Goal: Transaction & Acquisition: Book appointment/travel/reservation

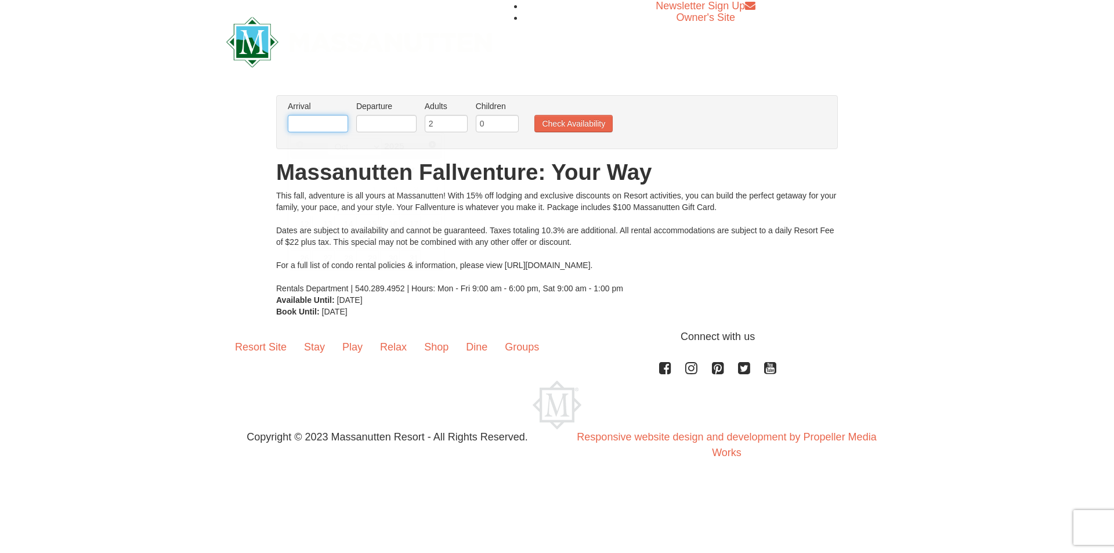
click at [309, 128] on input "text" at bounding box center [318, 123] width 60 height 17
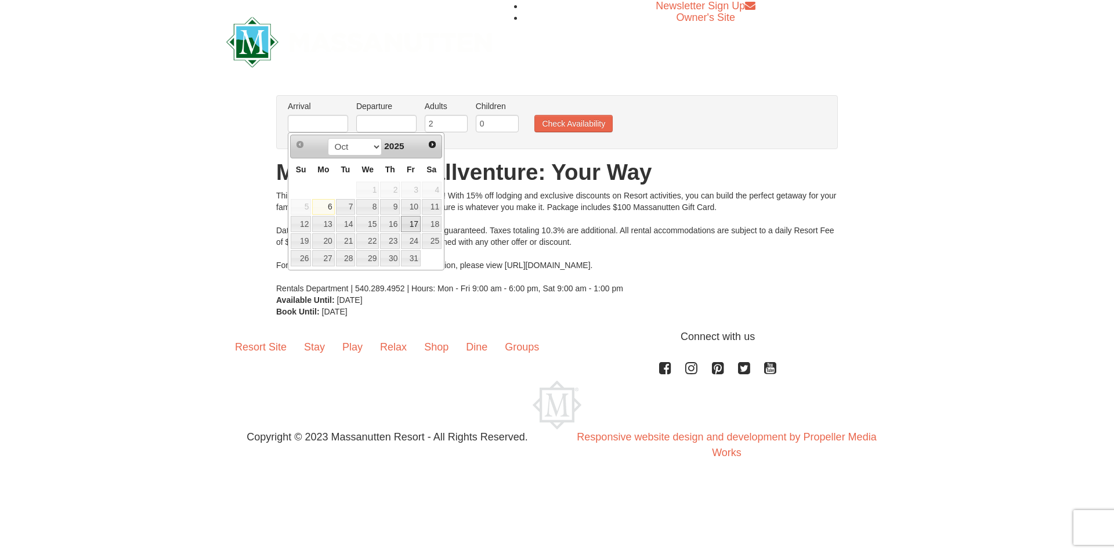
click at [407, 223] on link "17" at bounding box center [411, 224] width 20 height 16
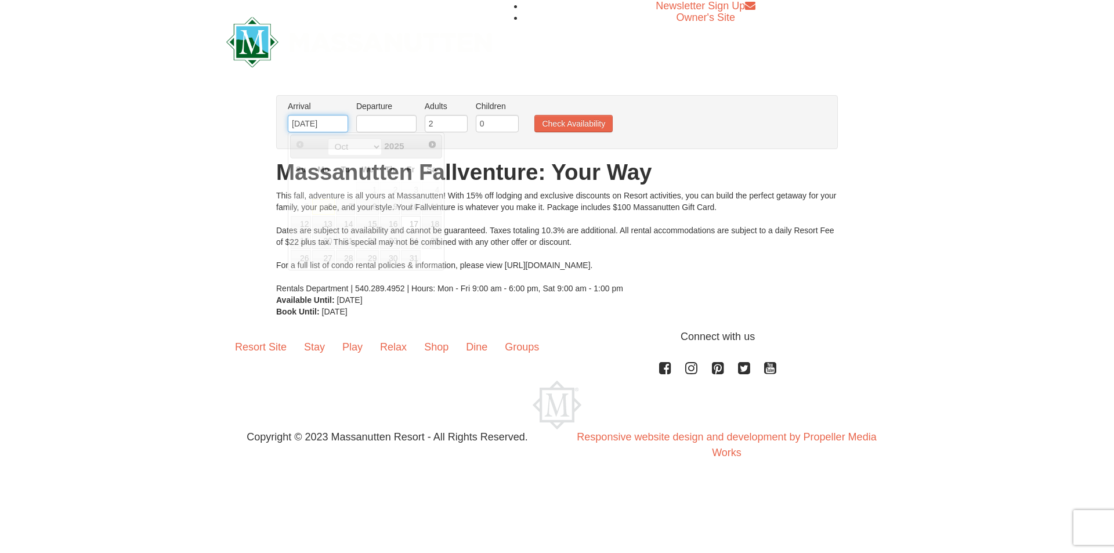
click at [327, 124] on input "[DATE]" at bounding box center [318, 123] width 60 height 17
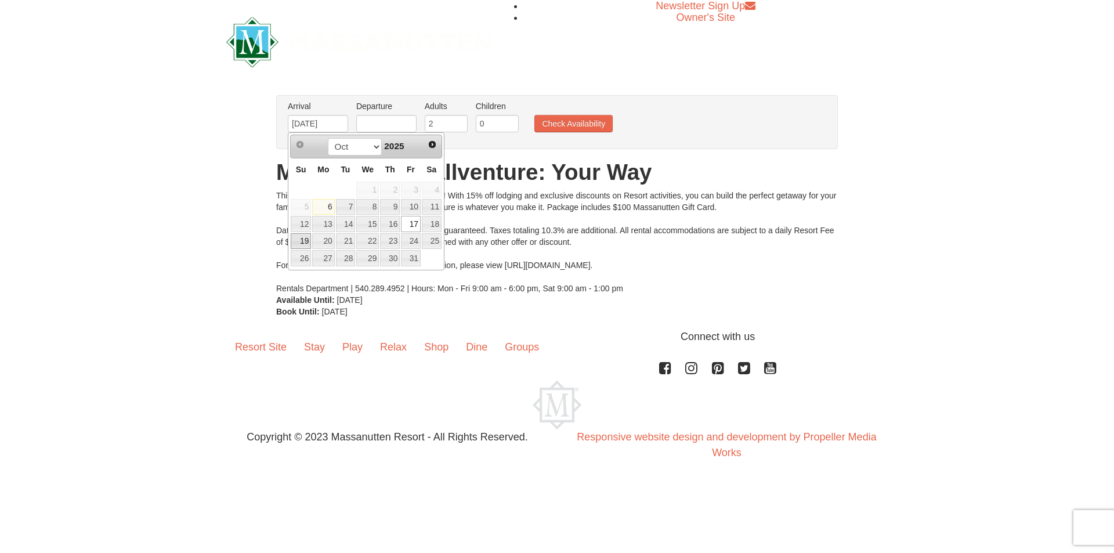
click at [305, 241] on link "19" at bounding box center [301, 241] width 20 height 16
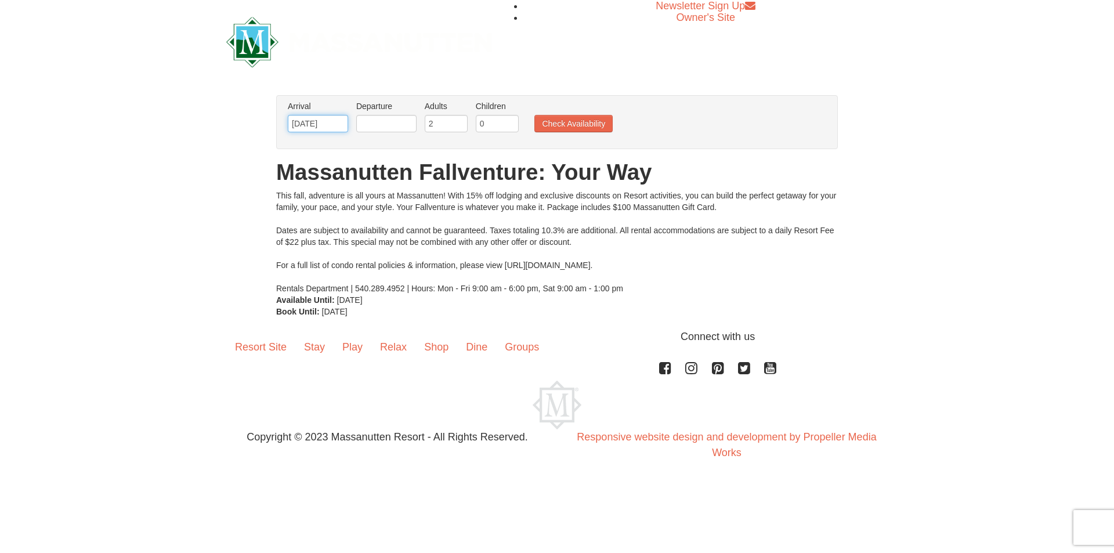
click at [331, 128] on input "[DATE]" at bounding box center [318, 123] width 60 height 17
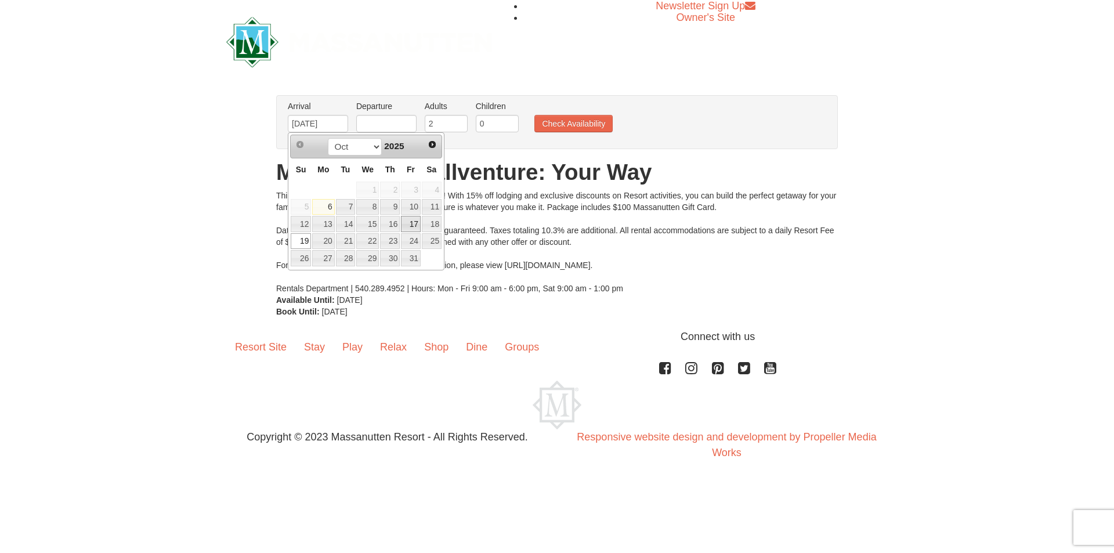
click at [411, 227] on link "17" at bounding box center [411, 224] width 20 height 16
type input "[DATE]"
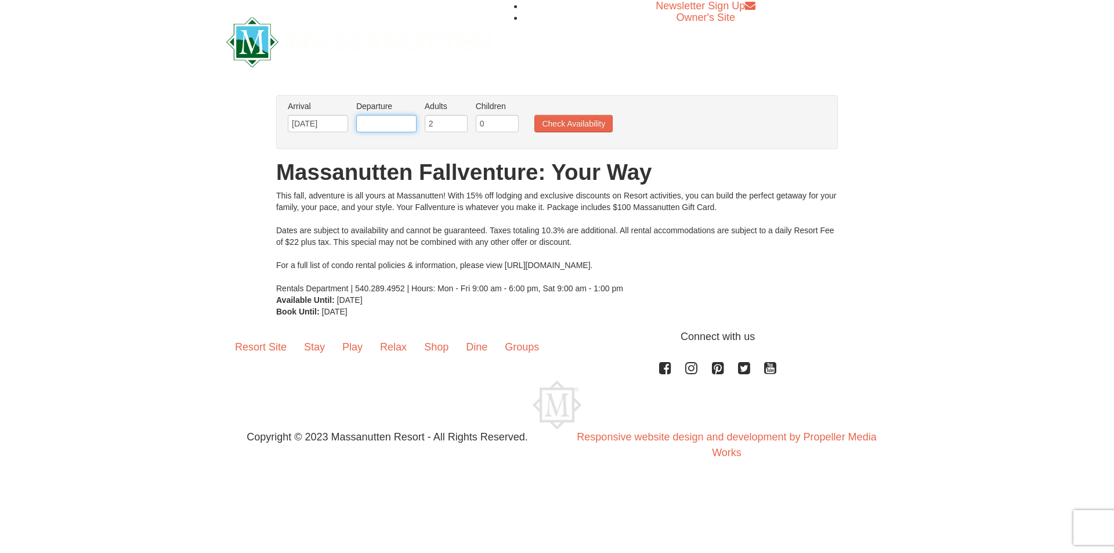
click at [389, 131] on input "text" at bounding box center [386, 123] width 60 height 17
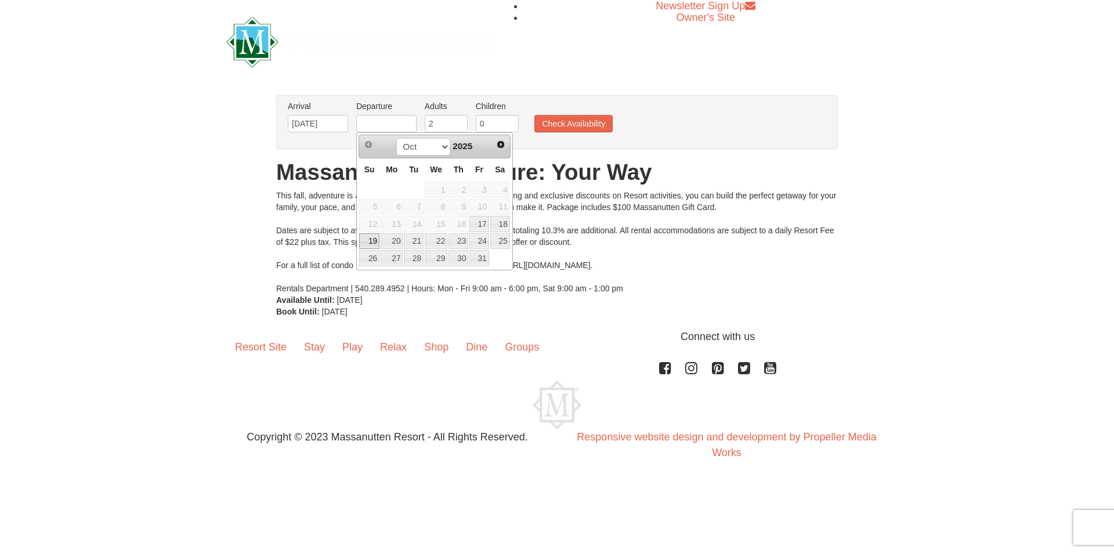
click at [376, 244] on link "19" at bounding box center [369, 241] width 20 height 16
type input "[DATE]"
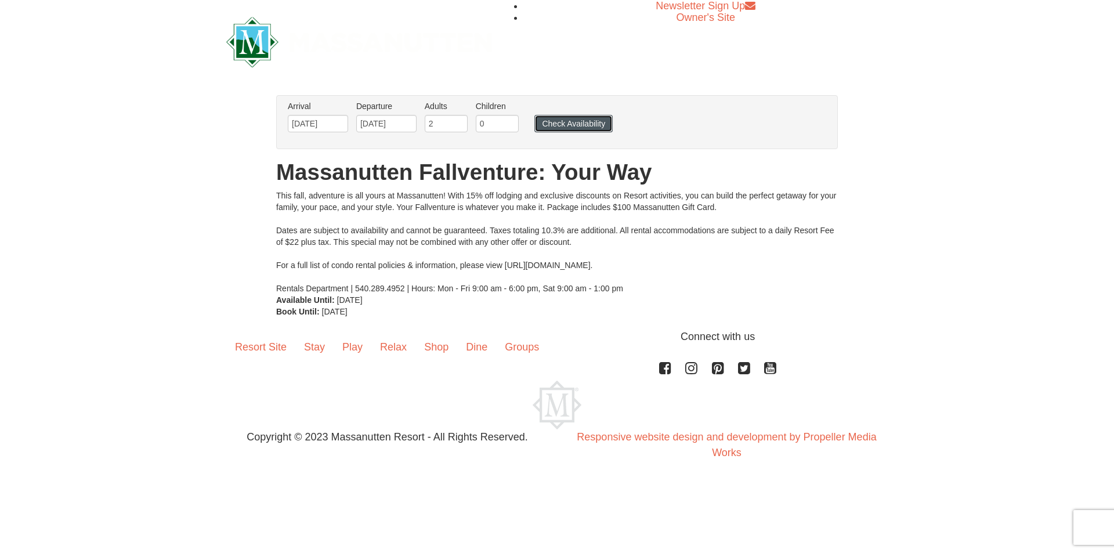
click at [570, 120] on button "Check Availability" at bounding box center [573, 123] width 78 height 17
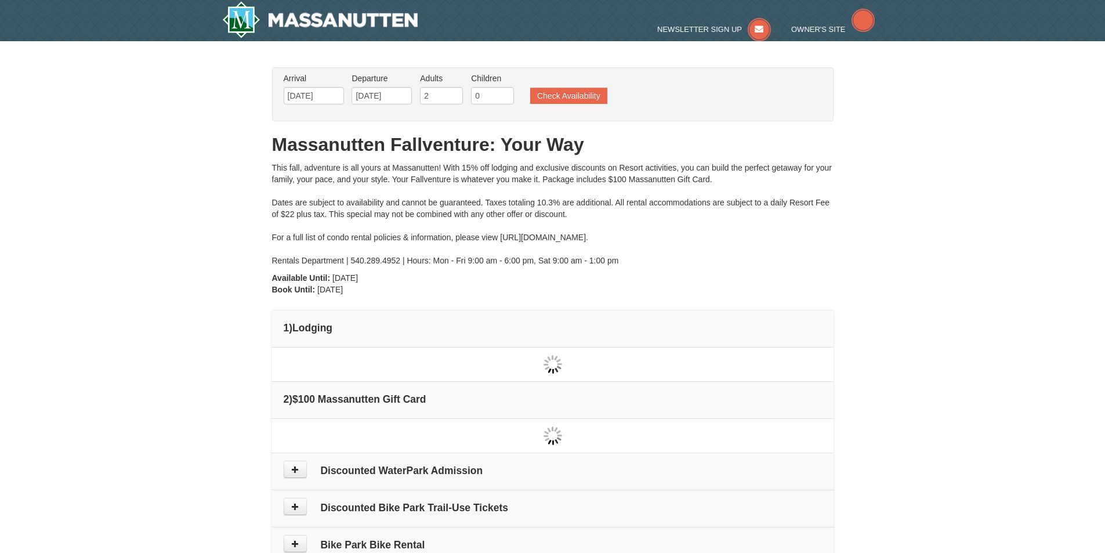
type input "[DATE]"
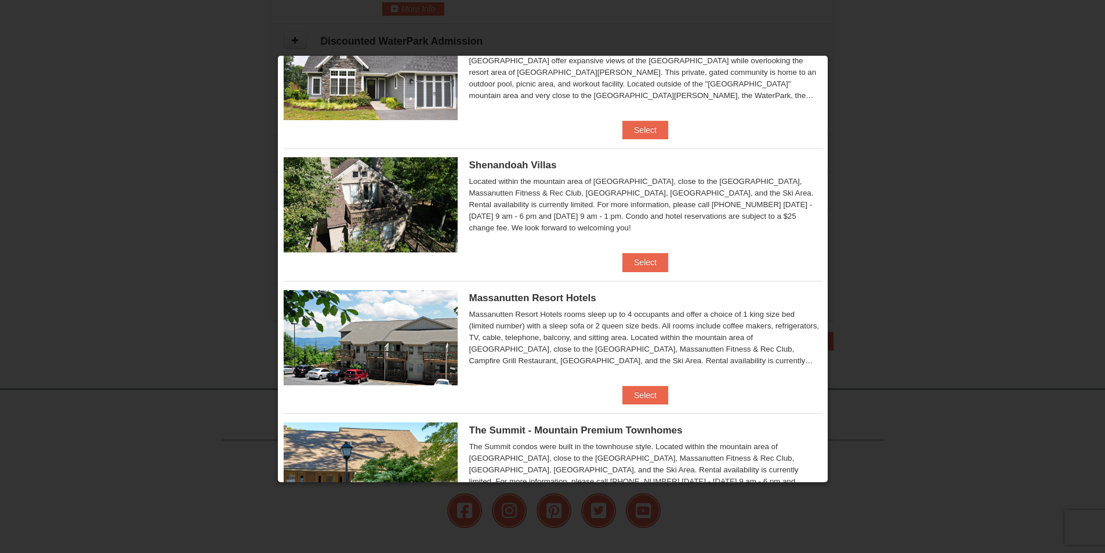
scroll to position [199, 0]
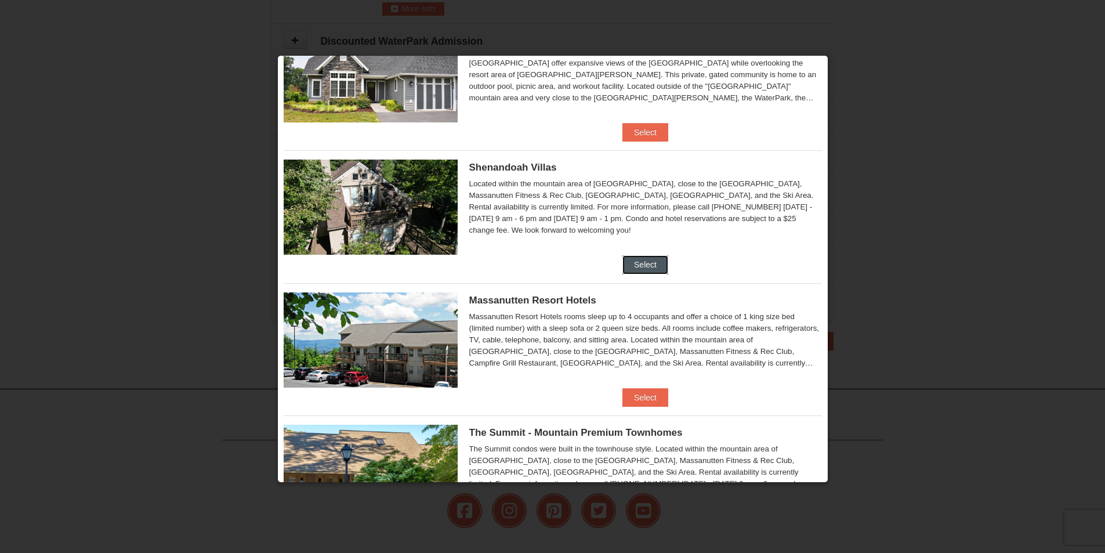
click at [647, 259] on button "Select" at bounding box center [645, 264] width 46 height 19
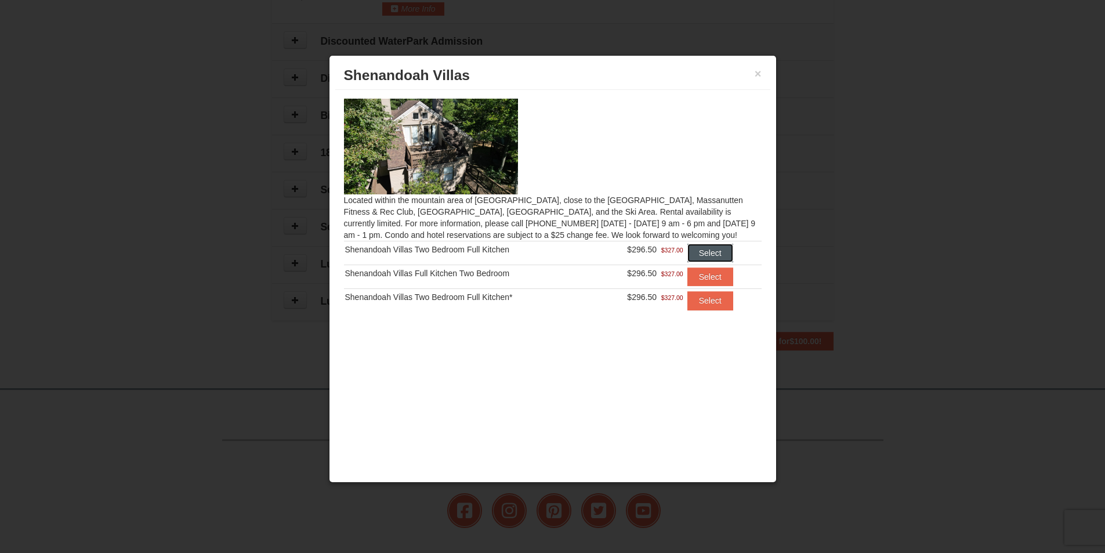
click at [701, 254] on button "Select" at bounding box center [710, 253] width 46 height 19
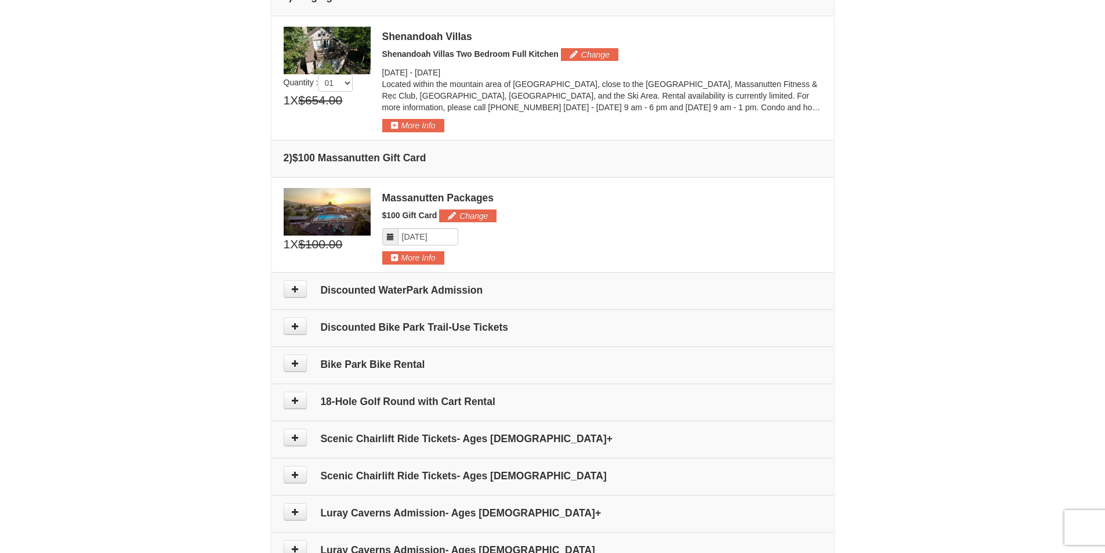
scroll to position [347, 0]
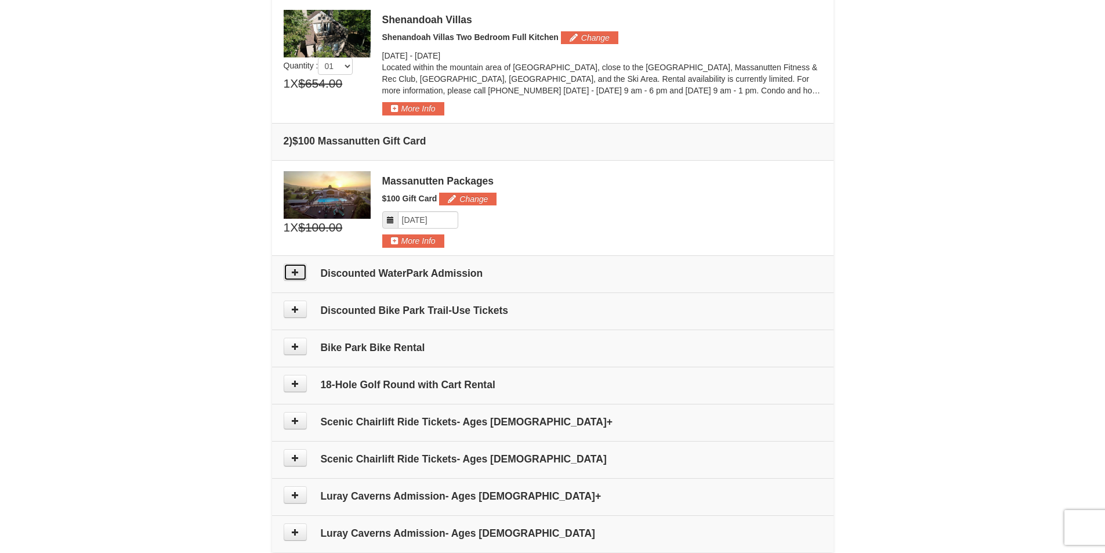
click at [296, 269] on icon at bounding box center [295, 272] width 8 height 8
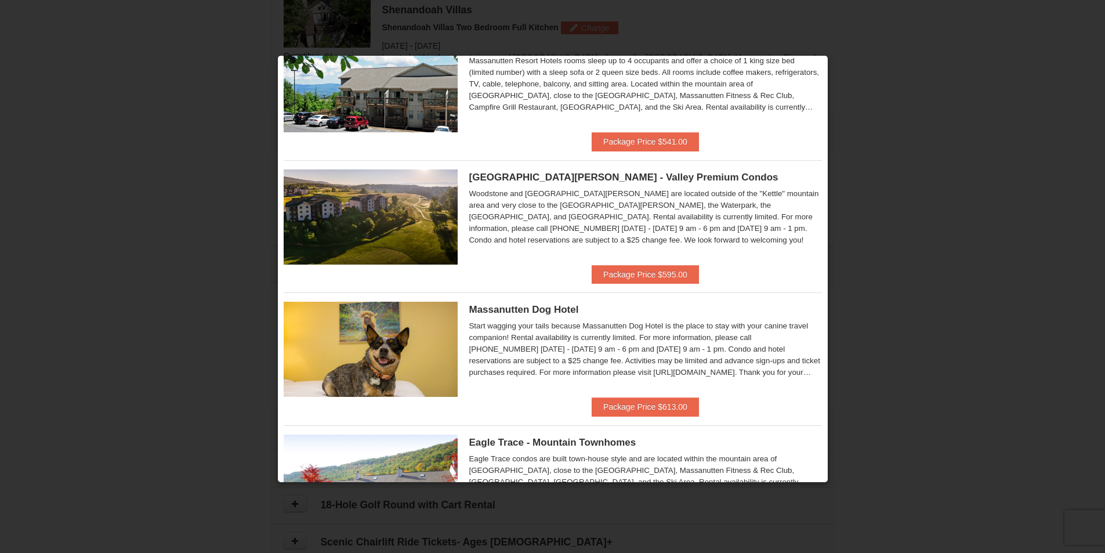
scroll to position [0, 0]
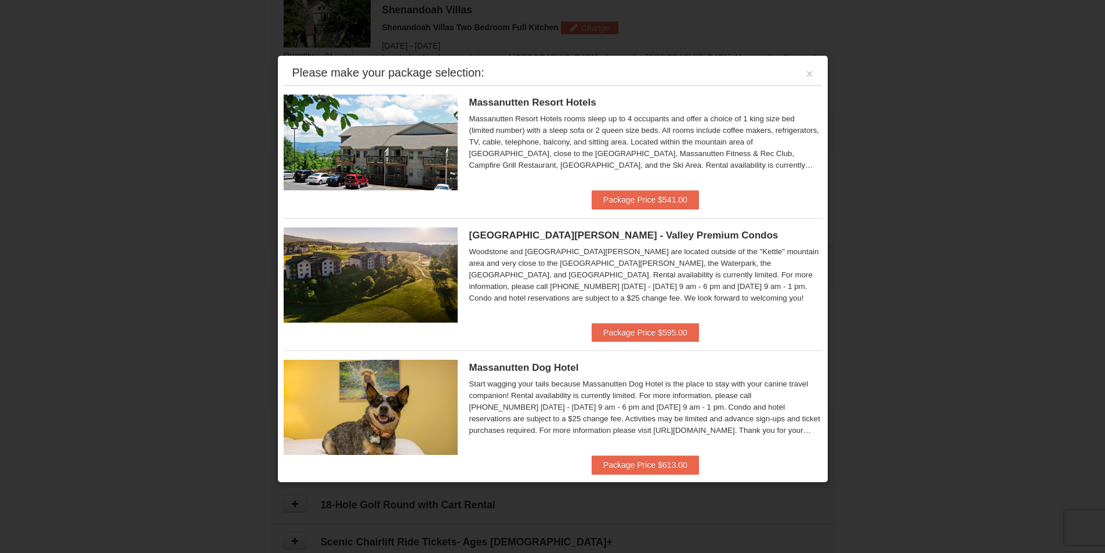
click at [150, 183] on div at bounding box center [552, 276] width 1105 height 553
click at [806, 71] on button "×" at bounding box center [809, 74] width 7 height 12
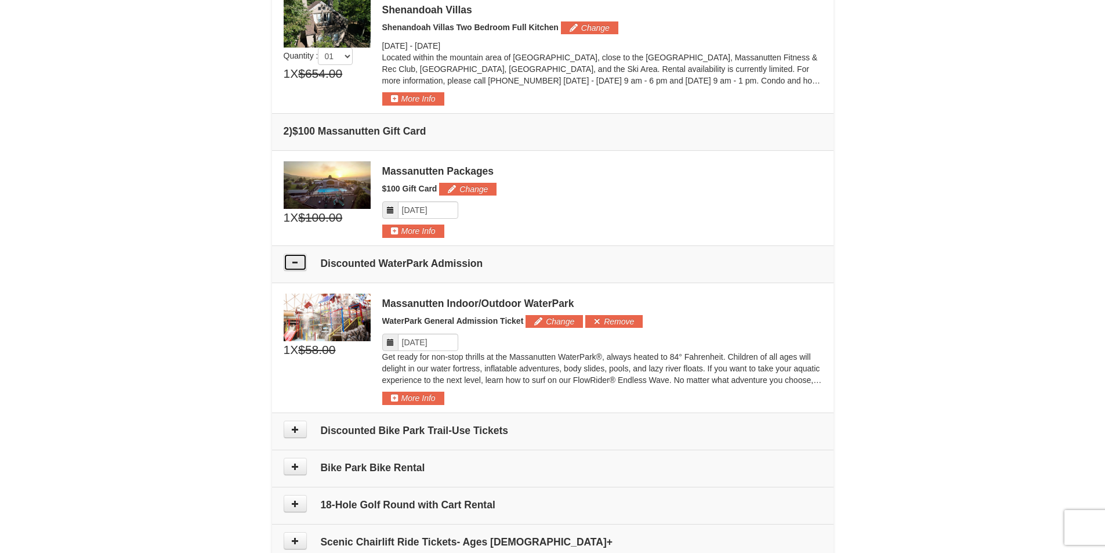
click at [299, 258] on button at bounding box center [295, 262] width 23 height 17
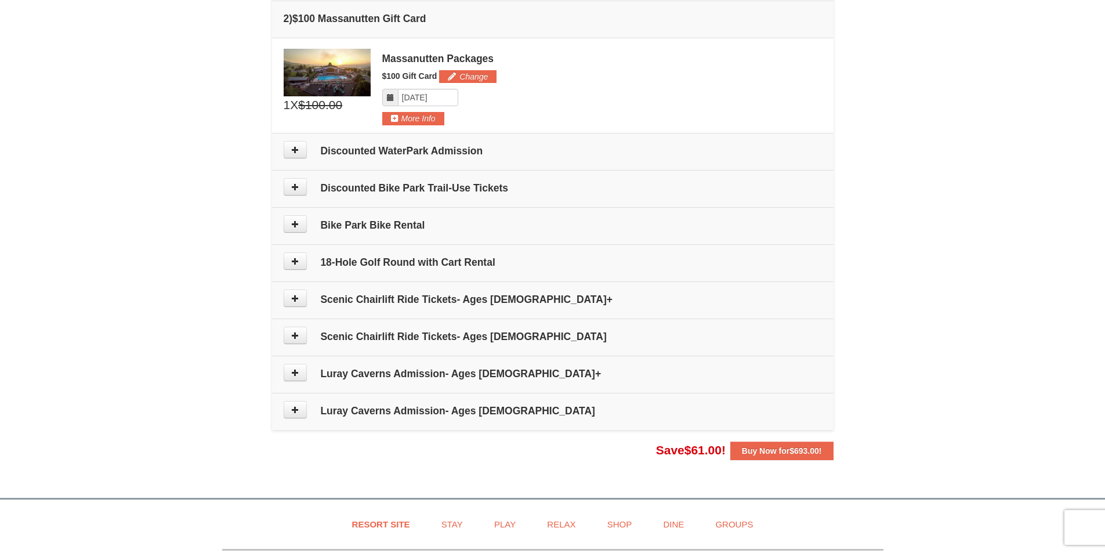
scroll to position [473, 0]
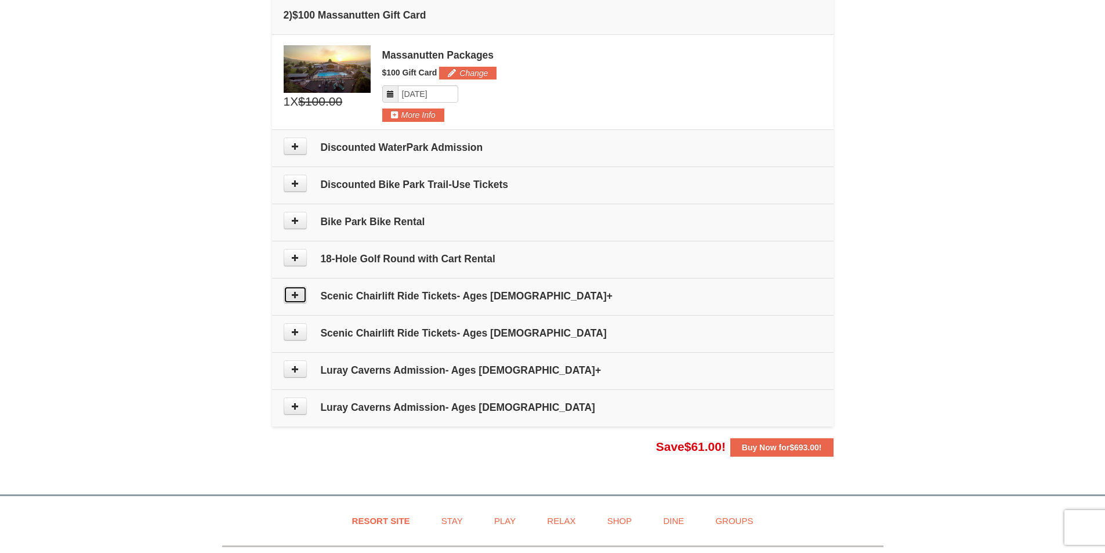
click at [290, 296] on button at bounding box center [295, 294] width 23 height 17
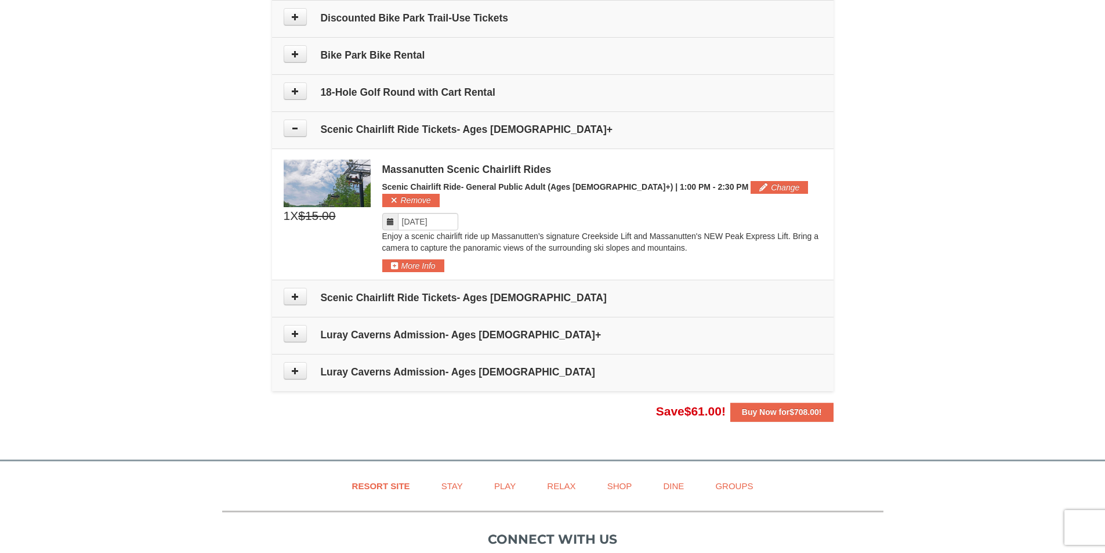
scroll to position [635, 0]
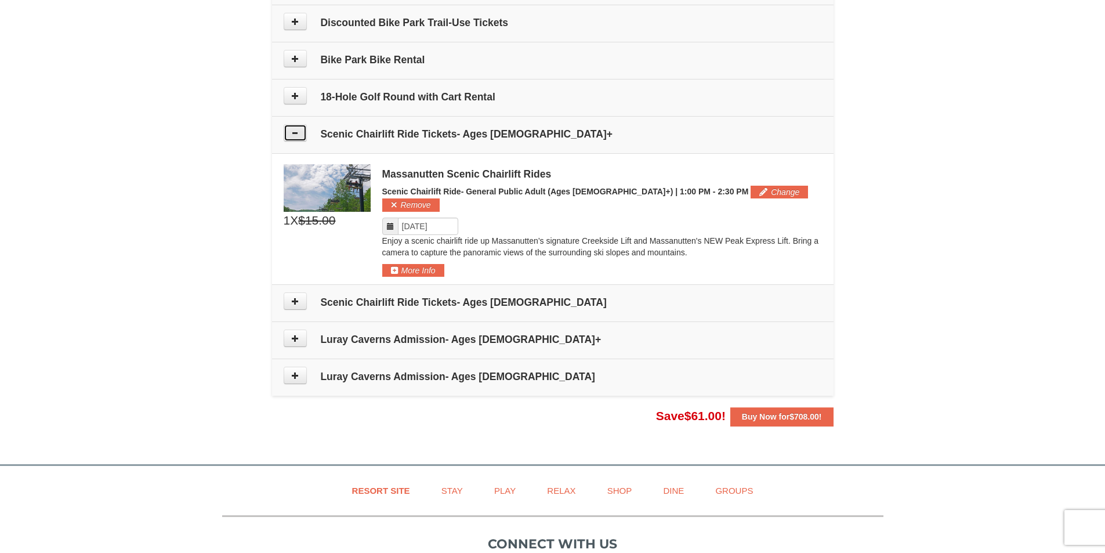
click at [286, 138] on button at bounding box center [295, 132] width 23 height 17
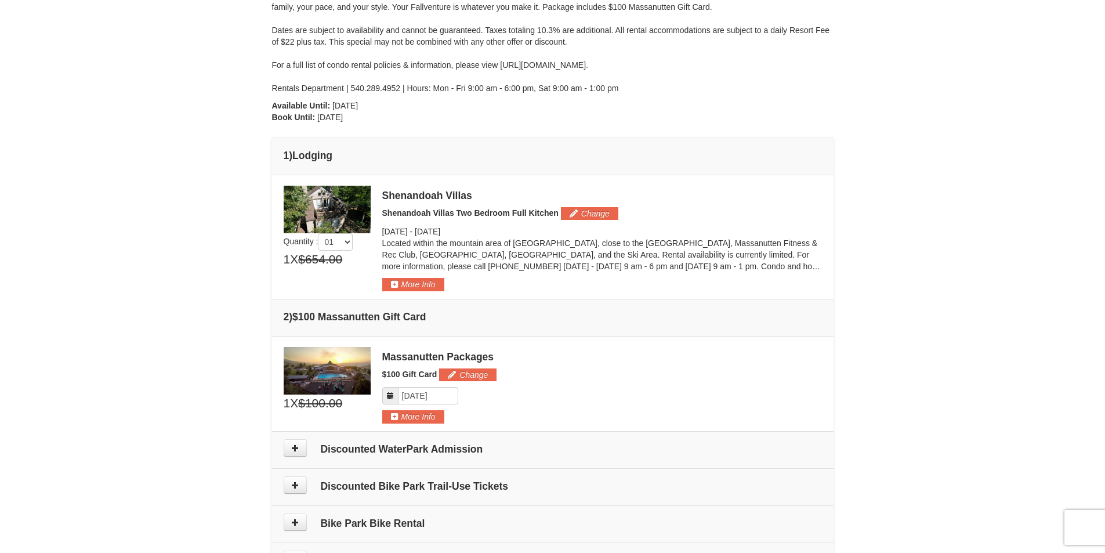
scroll to position [171, 0]
click at [592, 212] on button "Change" at bounding box center [589, 214] width 57 height 13
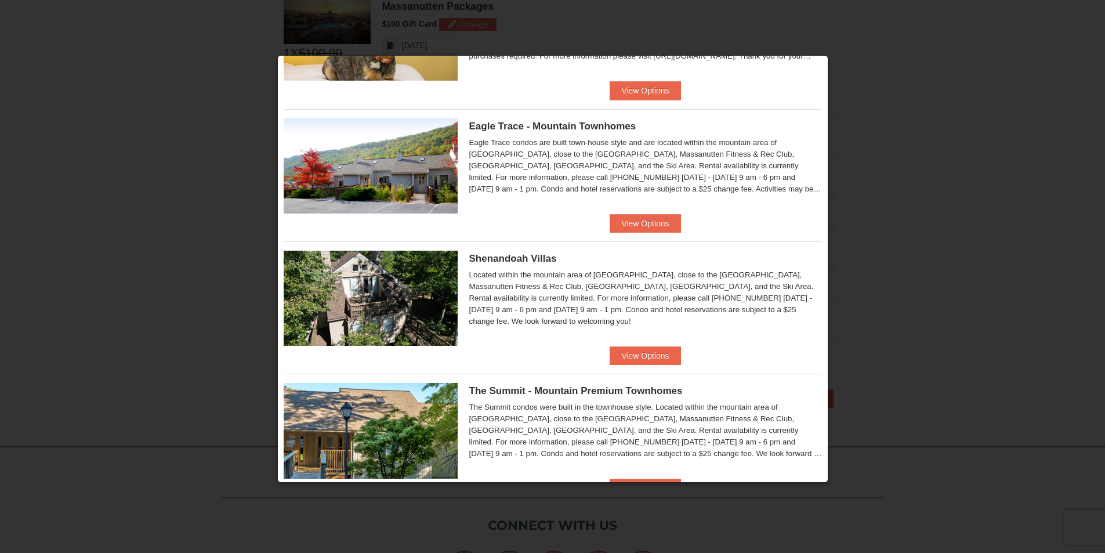
scroll to position [0, 0]
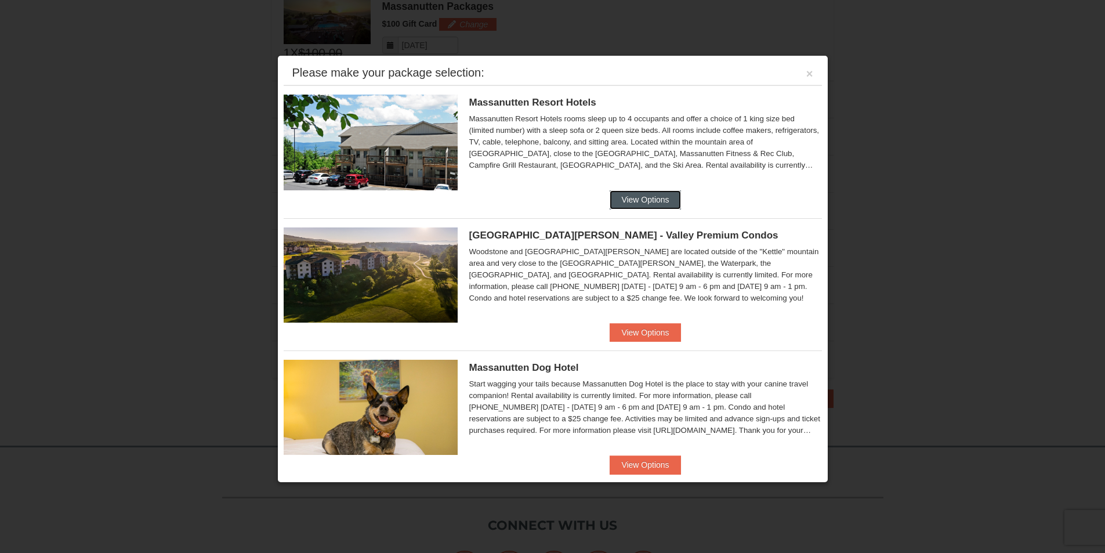
click at [644, 194] on button "View Options" at bounding box center [645, 199] width 71 height 19
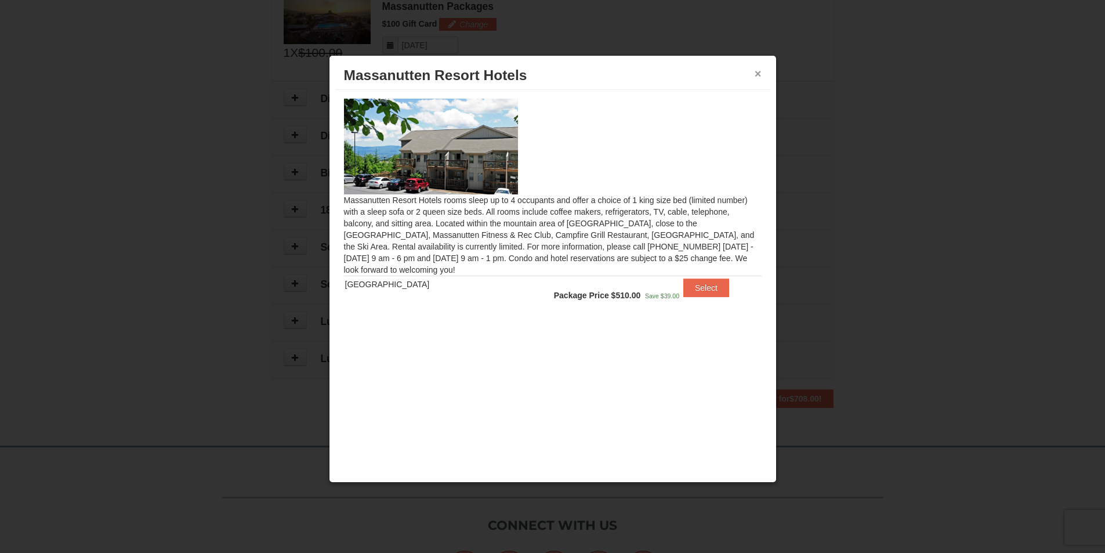
click at [760, 73] on button "×" at bounding box center [758, 74] width 7 height 12
